Goal: Go to known website: Access a specific website the user already knows

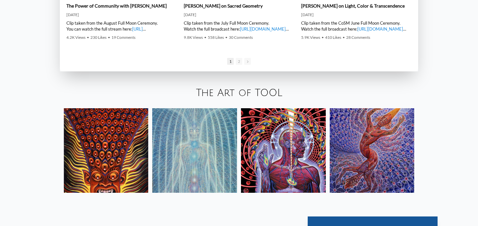
scroll to position [1067, 0]
